Goal: Information Seeking & Learning: Learn about a topic

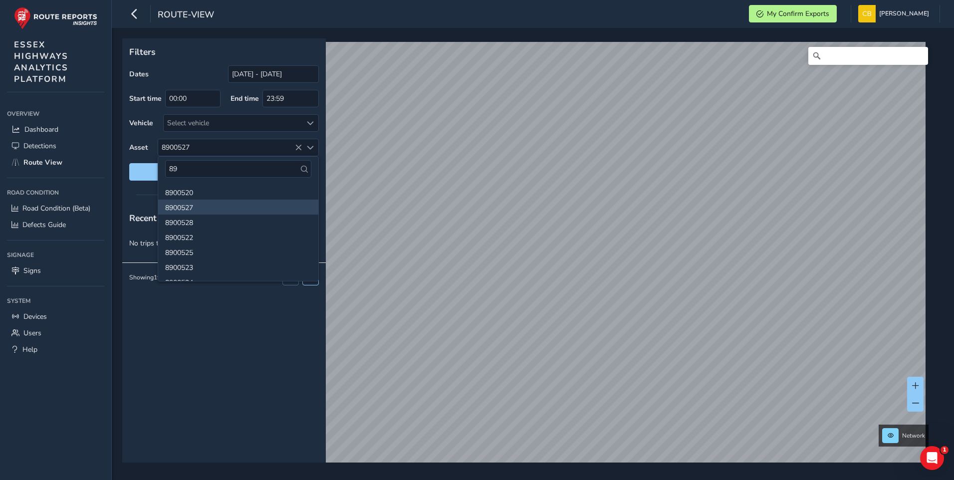
type input "8"
type input "4200549"
click at [187, 191] on li "4200549" at bounding box center [238, 192] width 160 height 15
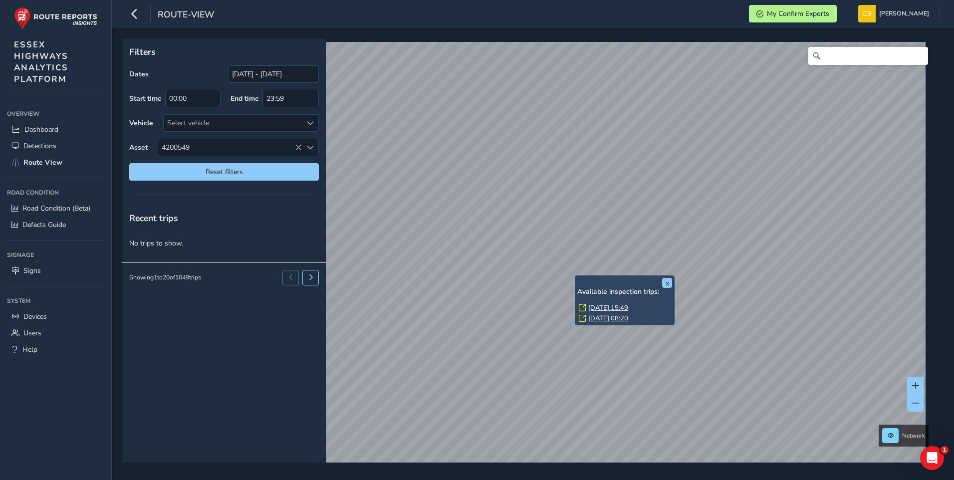
click at [618, 318] on link "[DATE] 08:20" at bounding box center [608, 318] width 40 height 9
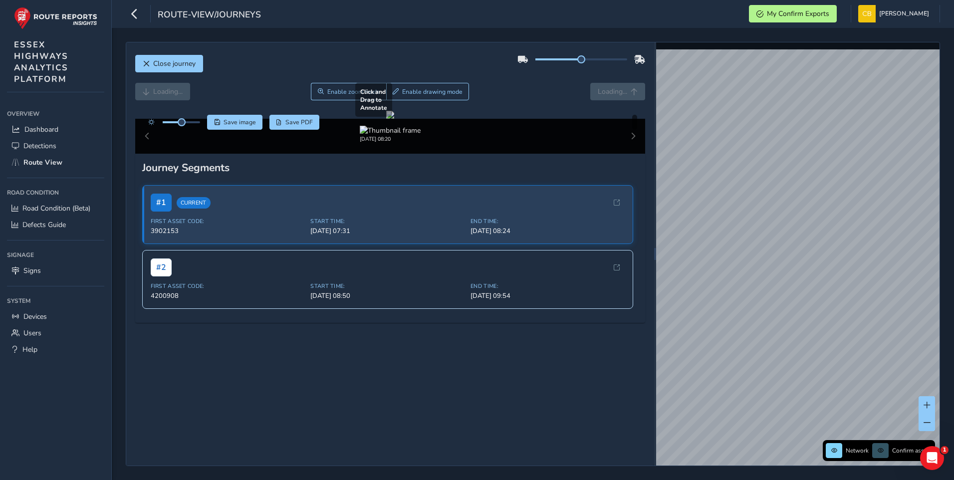
click at [394, 119] on div at bounding box center [390, 115] width 8 height 8
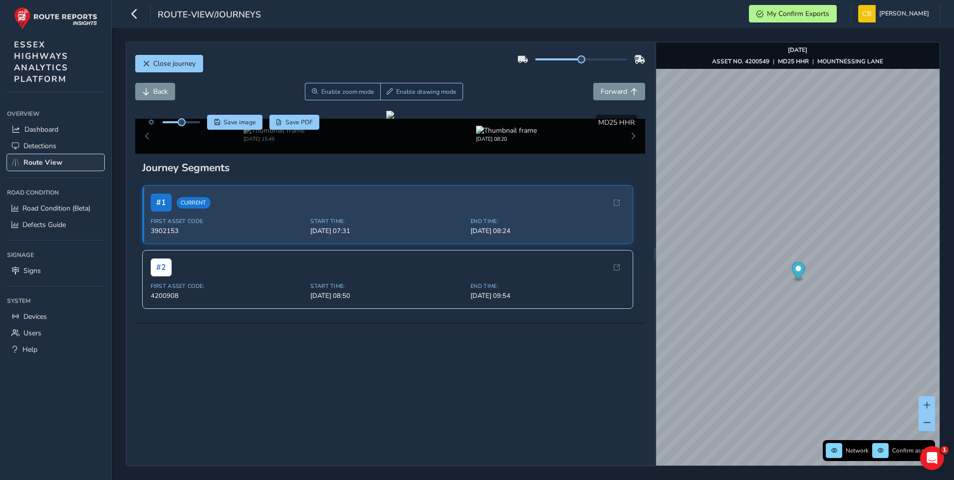
click at [55, 162] on span "Route View" at bounding box center [42, 162] width 39 height 9
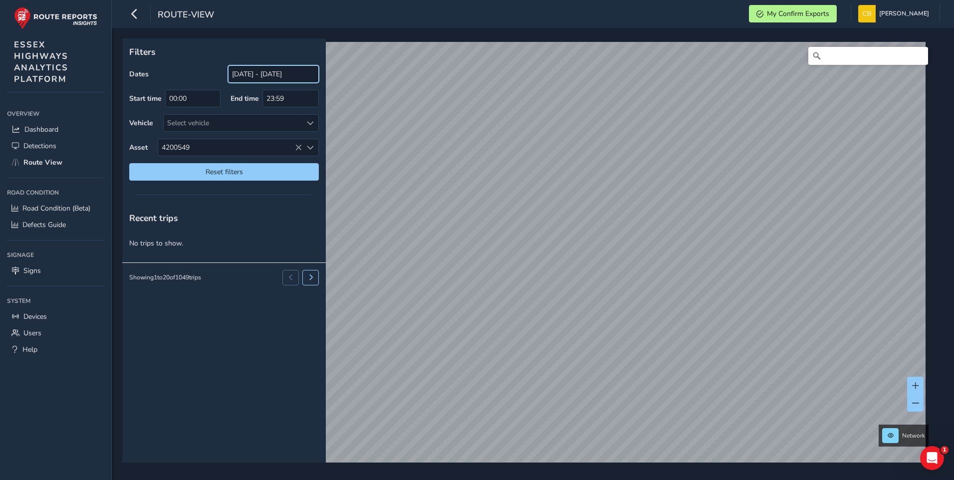
click at [255, 72] on input "17/08/2025 - 18/09/2025" at bounding box center [273, 73] width 91 height 17
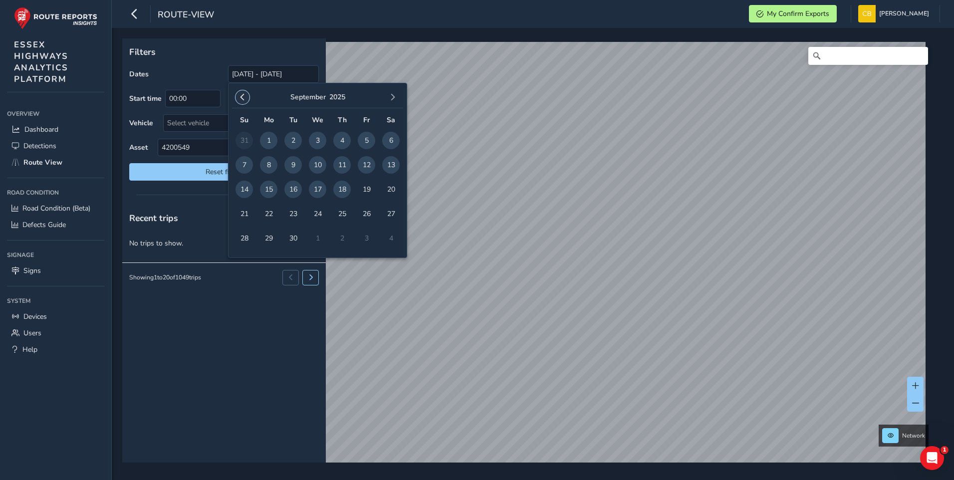
click at [244, 95] on span "button" at bounding box center [242, 97] width 7 height 7
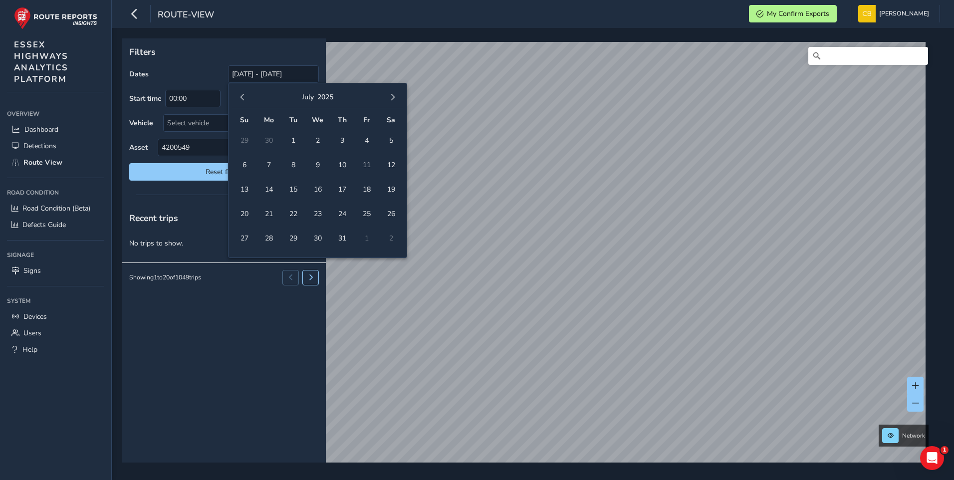
click at [244, 95] on span "button" at bounding box center [242, 97] width 7 height 7
click at [291, 138] on span "1" at bounding box center [292, 140] width 17 height 17
click at [393, 97] on span "button" at bounding box center [392, 97] width 7 height 7
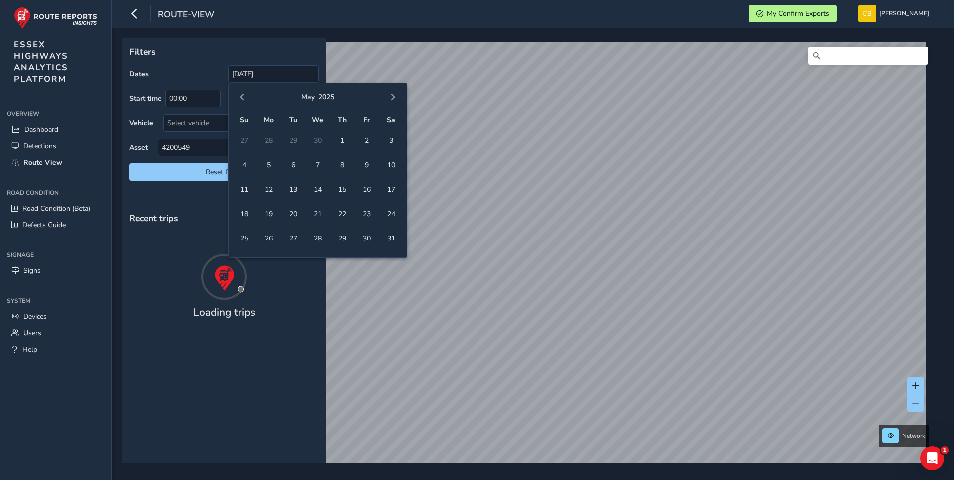
click at [393, 97] on span "button" at bounding box center [392, 97] width 7 height 7
click at [244, 98] on span "button" at bounding box center [242, 97] width 7 height 7
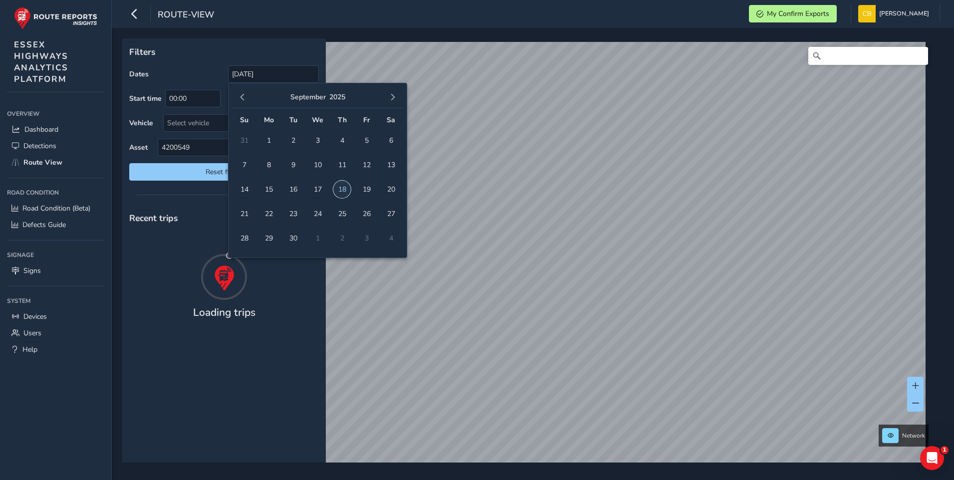
click at [344, 183] on span "18" at bounding box center [341, 189] width 17 height 17
type input "01/04/2025 - 18/09/2025"
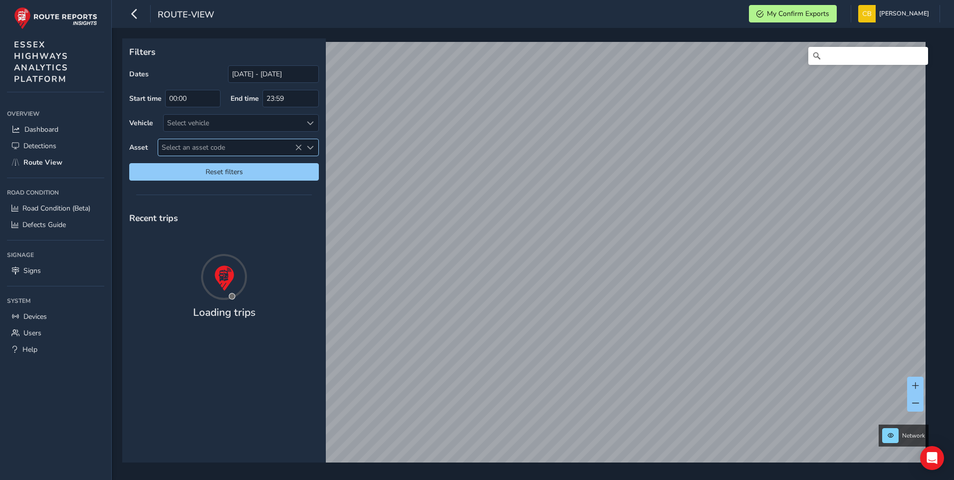
click at [234, 151] on span "Select an asset code" at bounding box center [230, 147] width 144 height 16
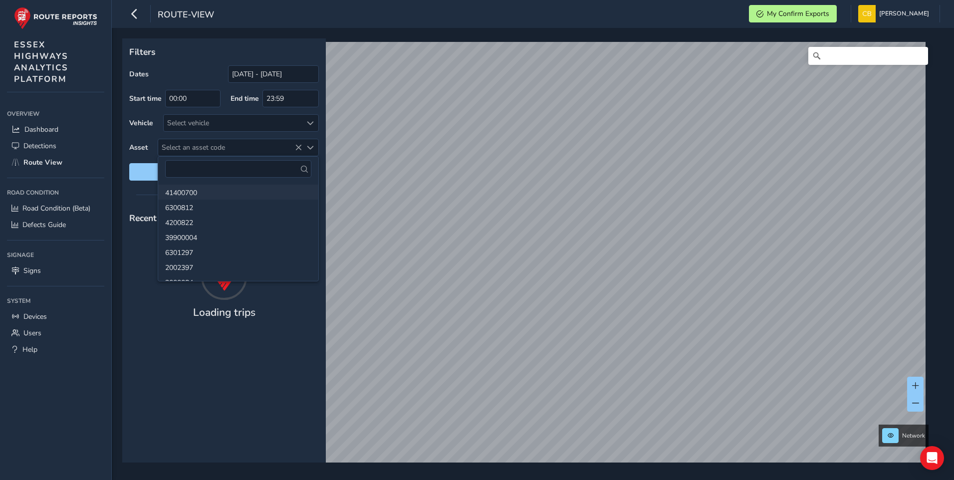
click at [217, 190] on li "41400700" at bounding box center [238, 192] width 160 height 15
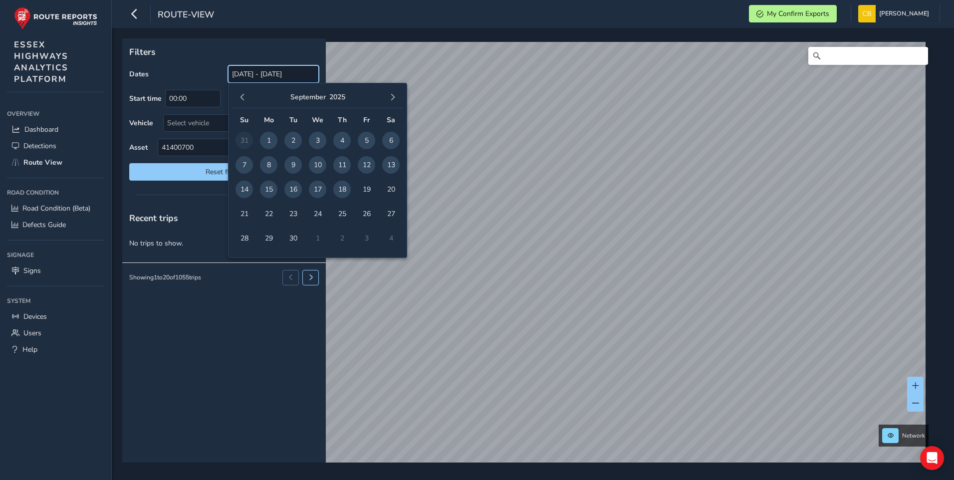
click at [254, 75] on input "[DATE] - [DATE]" at bounding box center [273, 73] width 91 height 17
click at [240, 98] on span "button" at bounding box center [242, 97] width 7 height 7
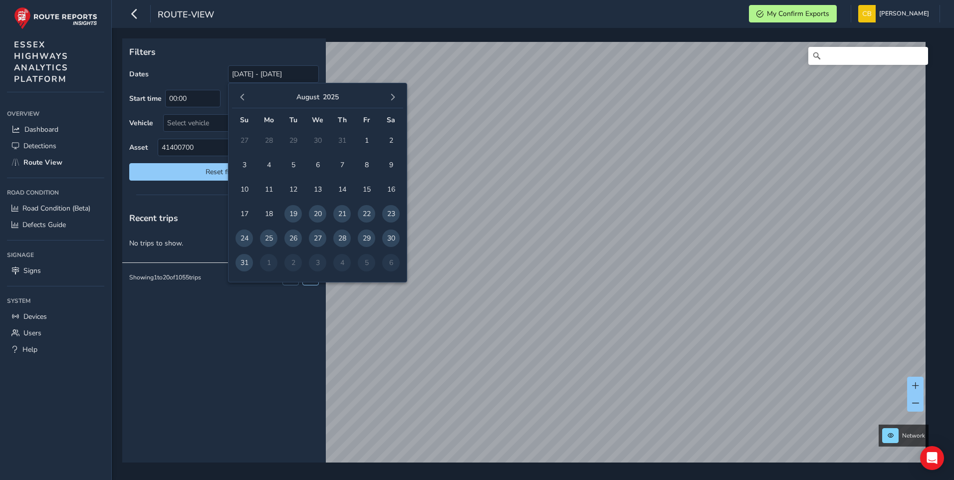
click at [240, 98] on span "button" at bounding box center [242, 97] width 7 height 7
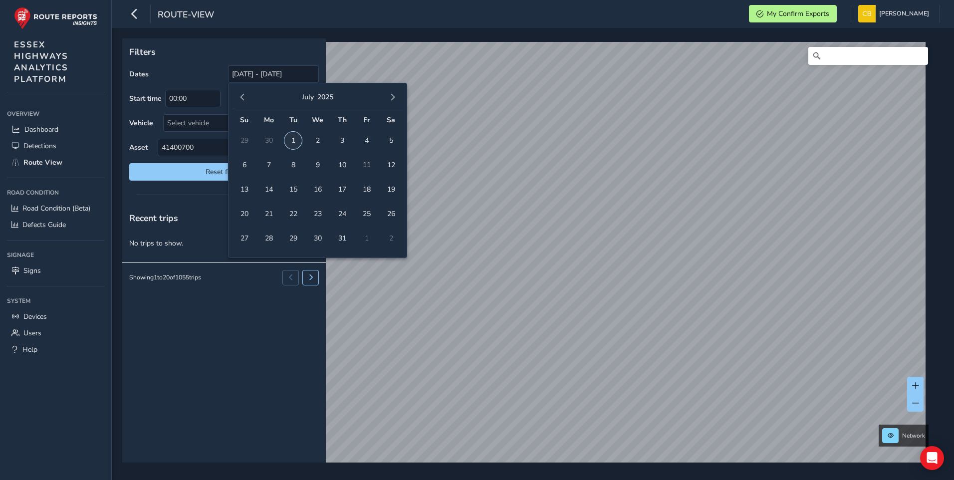
click at [290, 138] on span "1" at bounding box center [292, 140] width 17 height 17
click at [393, 99] on span "button" at bounding box center [392, 97] width 7 height 7
click at [343, 187] on span "18" at bounding box center [341, 189] width 17 height 17
type input "[DATE] - [DATE]"
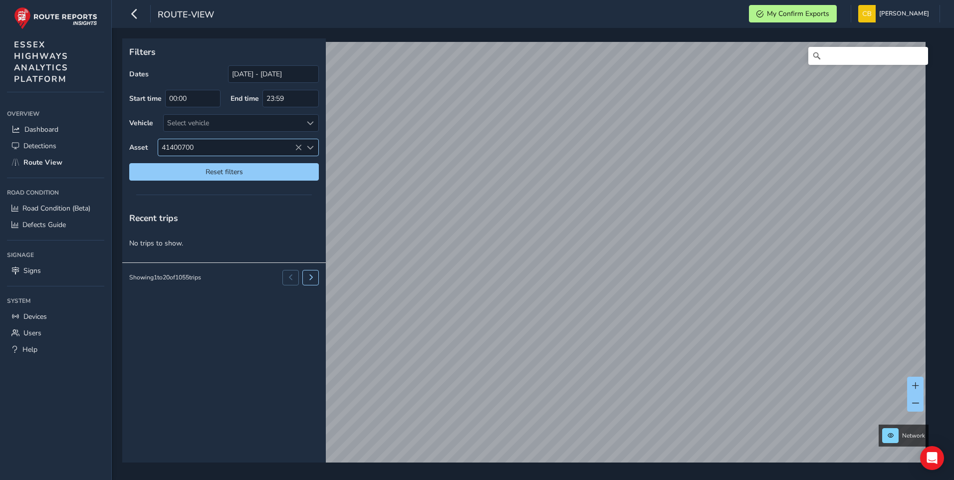
drag, startPoint x: 199, startPoint y: 146, endPoint x: 168, endPoint y: 144, distance: 31.0
click at [161, 146] on span "41400700" at bounding box center [230, 147] width 144 height 16
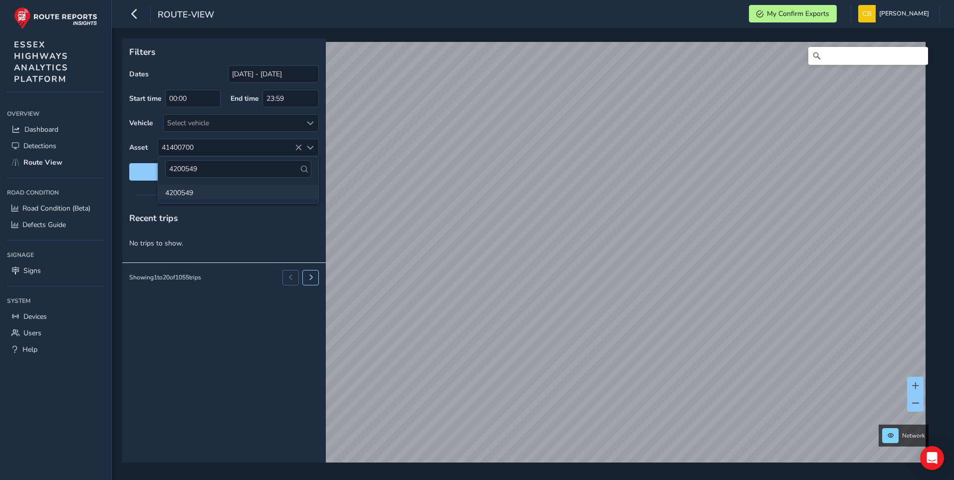
type input "4200549"
click at [198, 189] on li "4200549" at bounding box center [238, 192] width 160 height 15
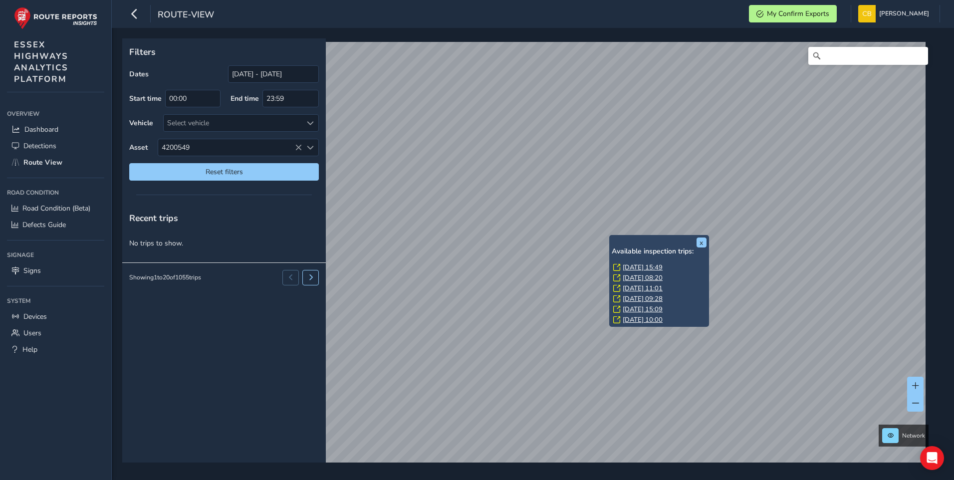
click at [646, 296] on link "[DATE] 09:28" at bounding box center [643, 298] width 40 height 9
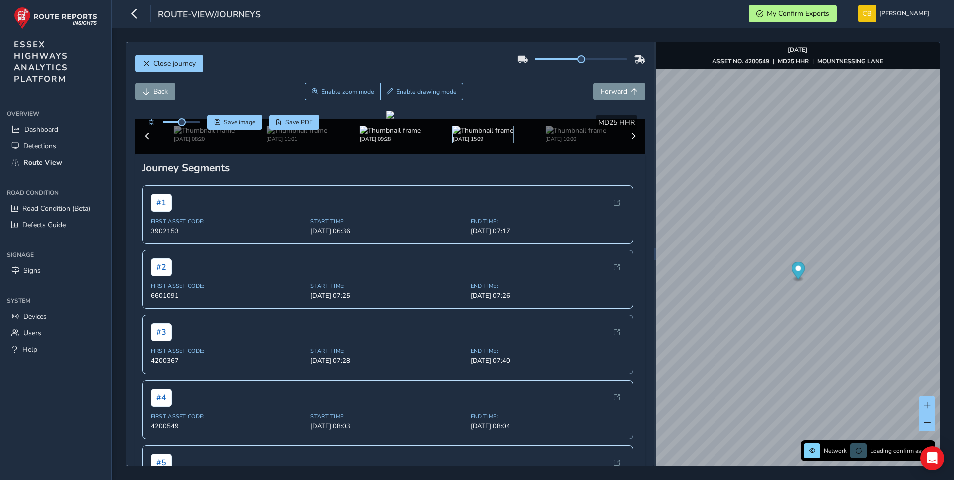
click at [479, 135] on img at bounding box center [483, 130] width 61 height 9
click at [630, 140] on span at bounding box center [633, 136] width 7 height 7
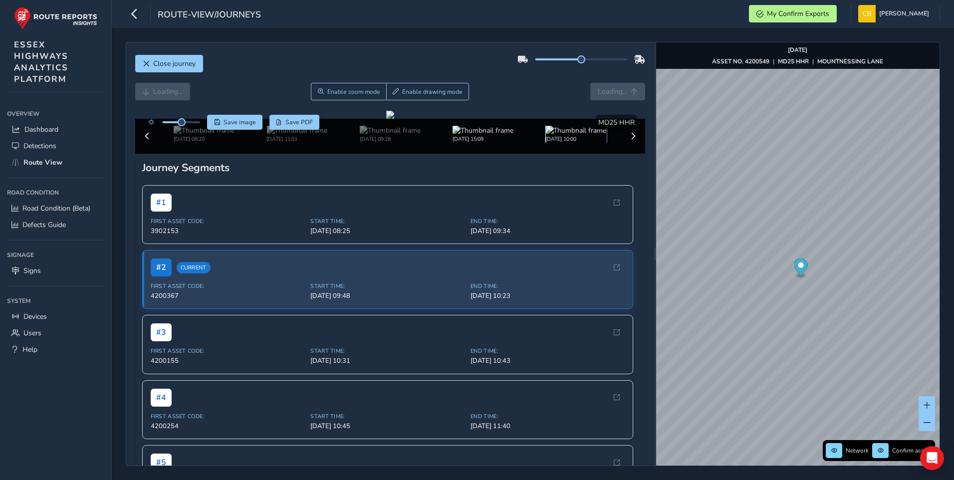
click at [566, 135] on img at bounding box center [575, 130] width 61 height 9
click at [624, 154] on div "[DATE] 15:49 [DATE] 08:20 [DATE] 11:01 [DATE] 09:28 [DATE] 15:09 [DATE] 10:00" at bounding box center [390, 136] width 510 height 35
click at [42, 165] on span "Route View" at bounding box center [42, 162] width 39 height 9
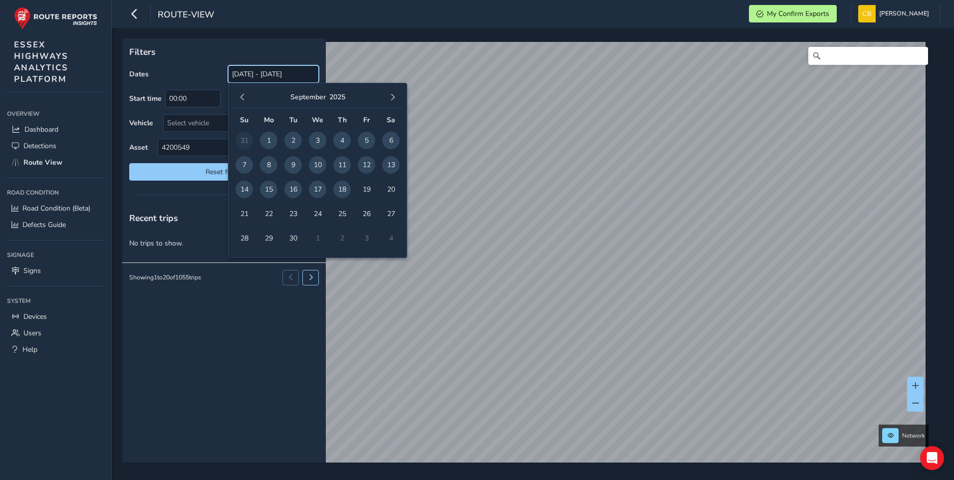
click at [233, 75] on input "[DATE] - [DATE]" at bounding box center [273, 73] width 91 height 17
click at [239, 95] on span "button" at bounding box center [242, 97] width 7 height 7
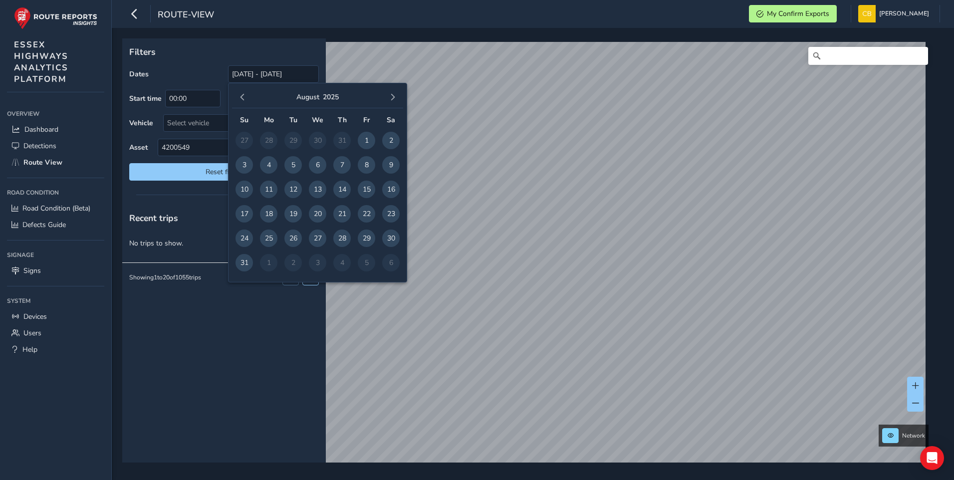
click at [239, 95] on span "button" at bounding box center [242, 97] width 7 height 7
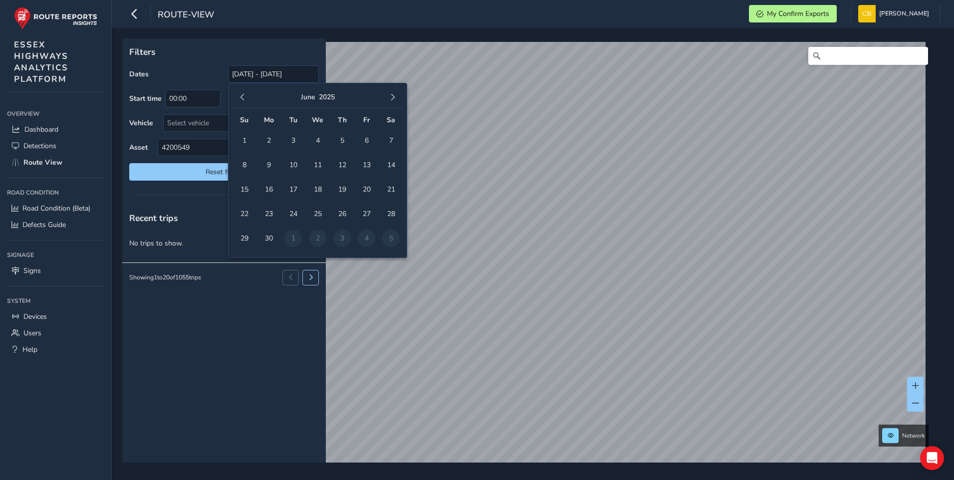
click at [239, 95] on span "button" at bounding box center [242, 97] width 7 height 7
click at [340, 136] on span "1" at bounding box center [341, 140] width 17 height 17
click at [394, 96] on span "button" at bounding box center [392, 97] width 7 height 7
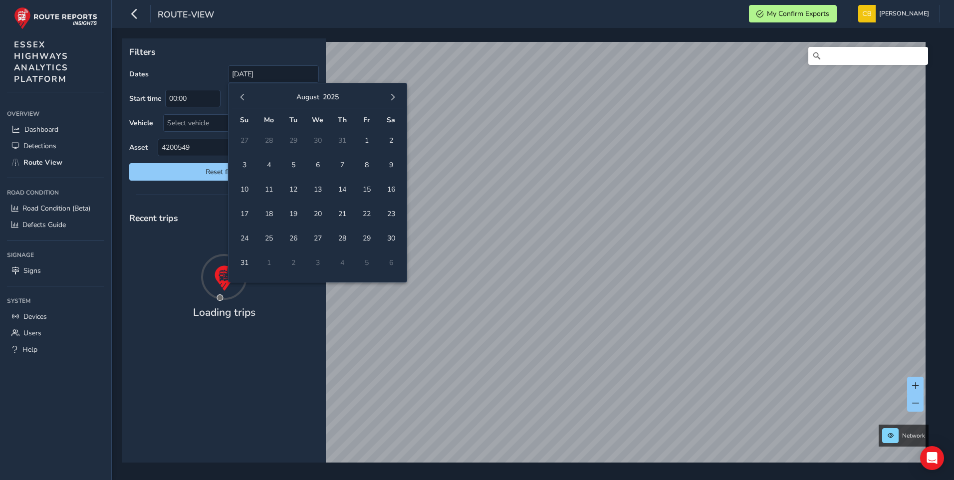
click at [394, 96] on span "button" at bounding box center [392, 97] width 7 height 7
click at [341, 186] on span "18" at bounding box center [341, 189] width 17 height 17
type input "[DATE] - [DATE]"
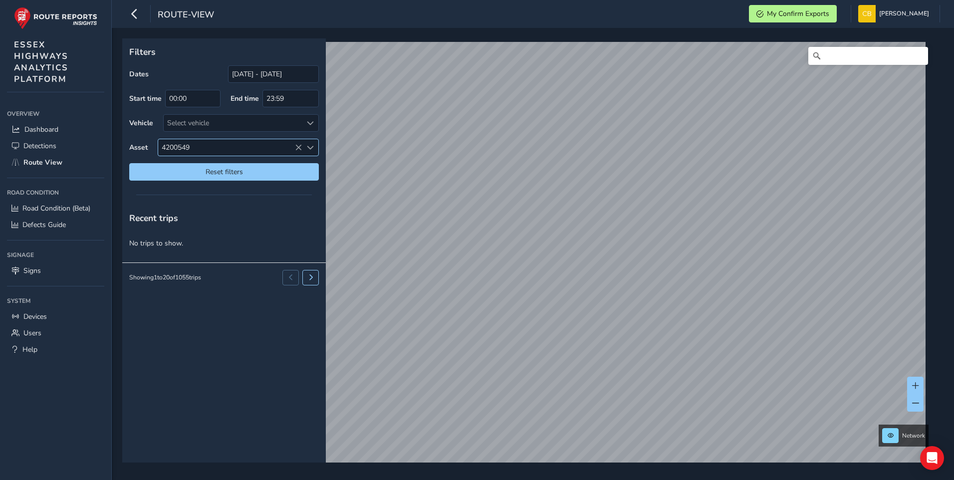
click at [253, 147] on span "4200549" at bounding box center [230, 147] width 144 height 16
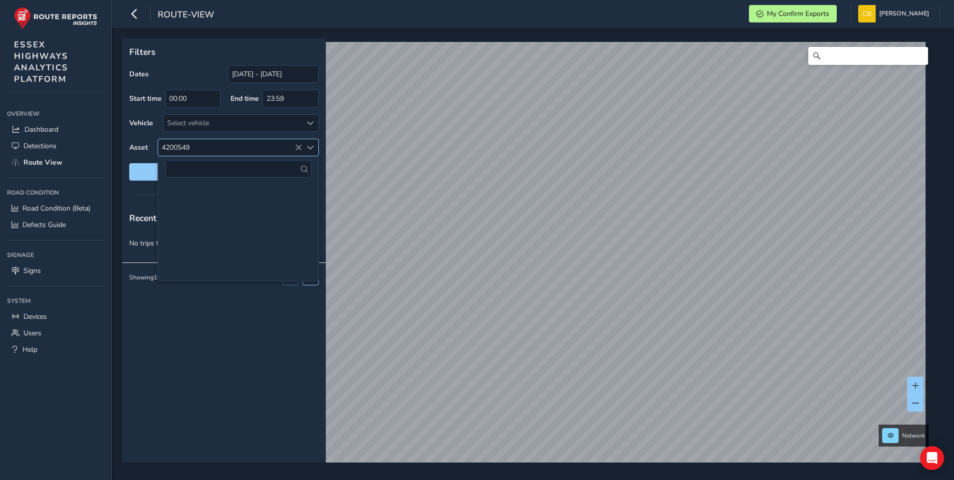
scroll to position [57923, 0]
click at [205, 188] on li "4200549" at bounding box center [238, 192] width 160 height 15
type input "4200549"
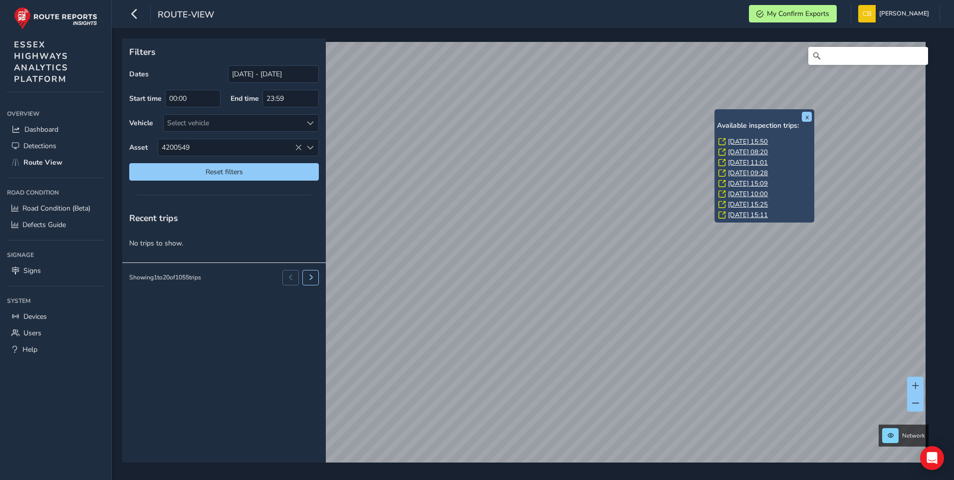
click at [747, 214] on link "[DATE] 15:11" at bounding box center [748, 215] width 40 height 9
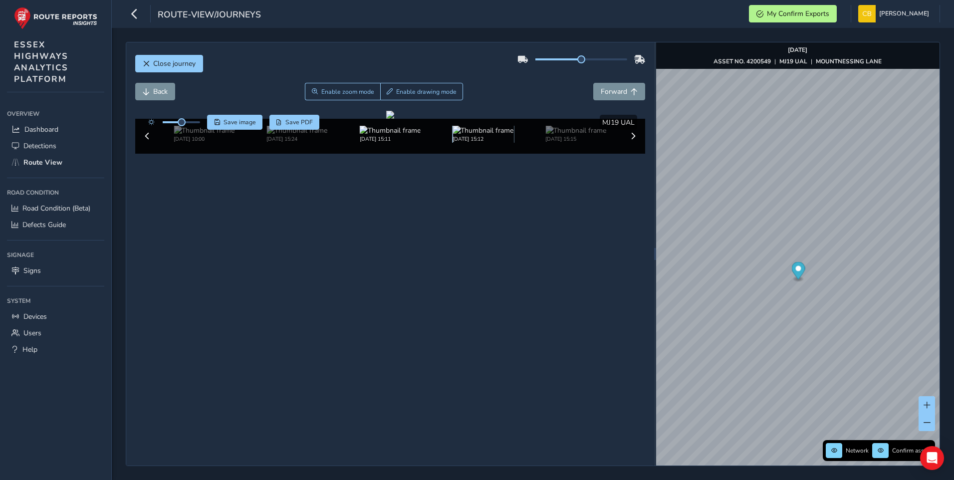
click at [493, 135] on img at bounding box center [483, 130] width 61 height 9
click at [572, 135] on img at bounding box center [575, 130] width 61 height 9
click at [565, 135] on img at bounding box center [575, 130] width 61 height 9
click at [469, 135] on img at bounding box center [483, 130] width 61 height 9
click at [567, 135] on img at bounding box center [575, 130] width 61 height 9
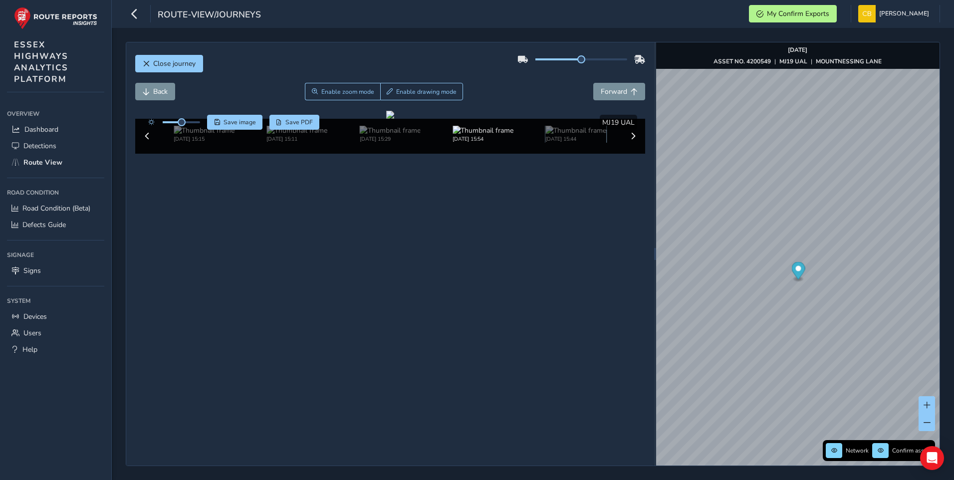
click at [567, 135] on img at bounding box center [575, 130] width 61 height 9
